Goal: Transaction & Acquisition: Book appointment/travel/reservation

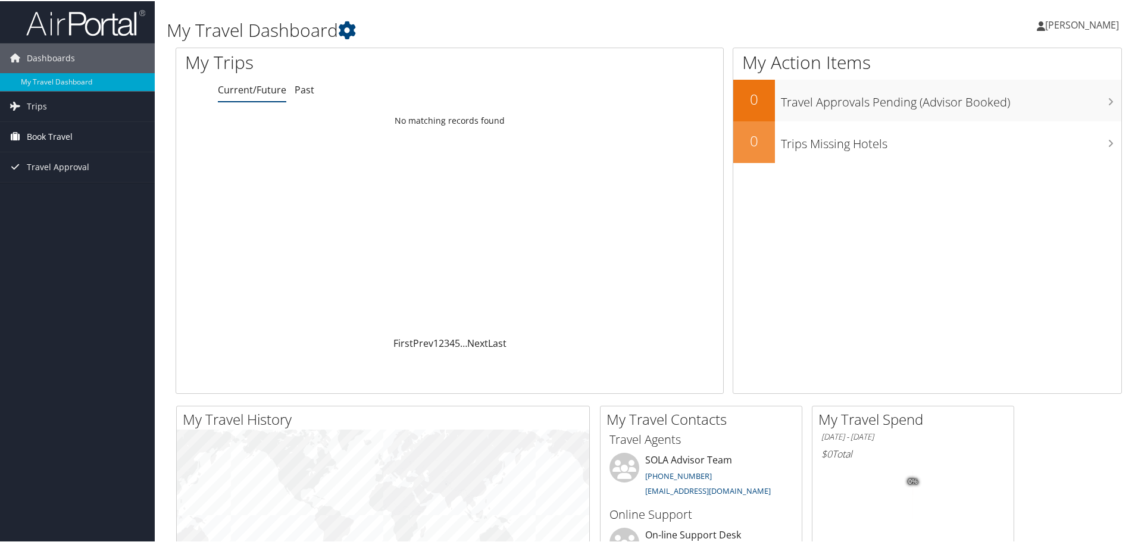
click at [41, 131] on span "Book Travel" at bounding box center [50, 136] width 46 height 30
click at [70, 195] on link "Book/Manage Online Trips" at bounding box center [77, 195] width 155 height 18
